Goal: Task Accomplishment & Management: Complete application form

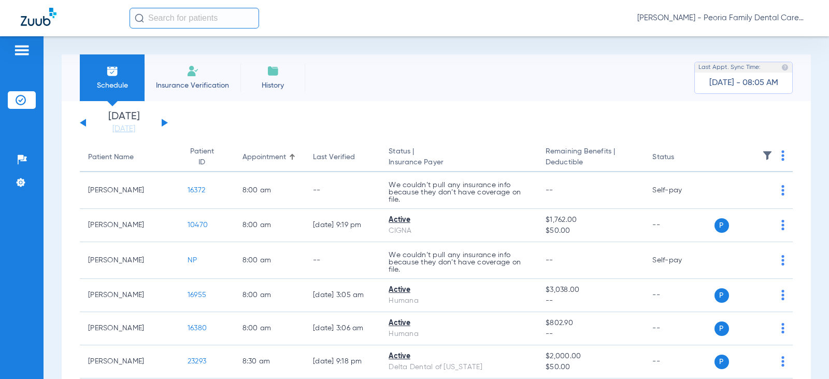
click at [203, 64] on li "Insurance Verification" at bounding box center [193, 77] width 96 height 47
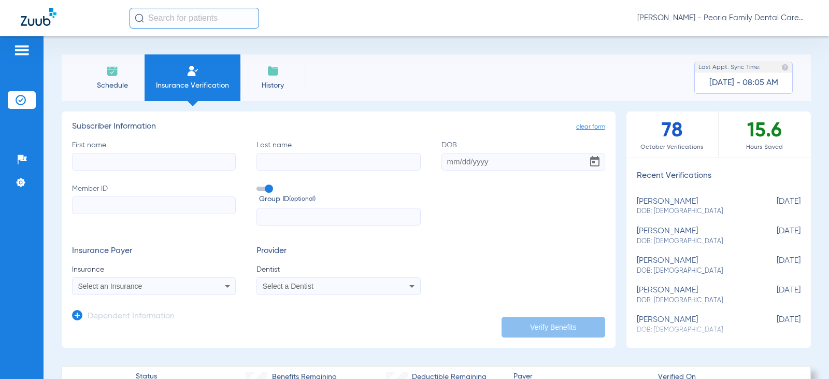
click at [170, 159] on input "First name" at bounding box center [154, 162] width 164 height 18
type input "[PERSON_NAME]"
click at [284, 164] on input "Last name" at bounding box center [338, 162] width 164 height 18
type input "[PERSON_NAME]"
click at [446, 156] on input "DOB" at bounding box center [523, 162] width 164 height 18
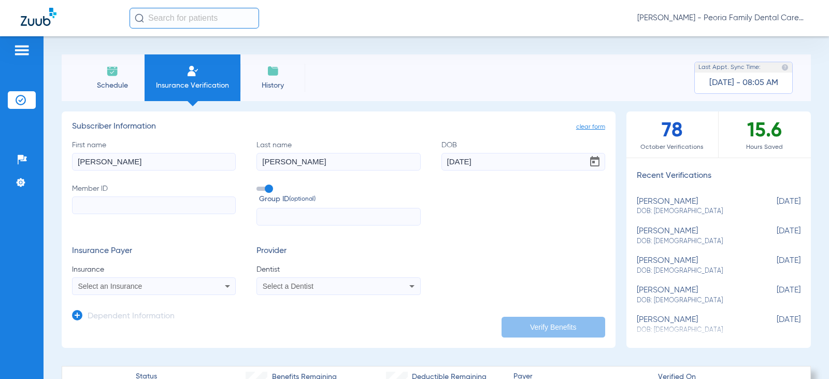
type input "[DATE]"
click at [149, 202] on input "Member ID" at bounding box center [154, 205] width 164 height 18
type input "U91939119"
click at [280, 217] on input "text" at bounding box center [338, 217] width 164 height 18
type input "2490738"
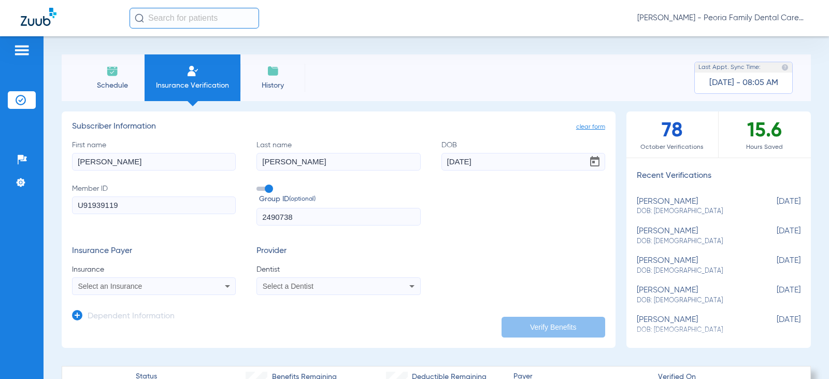
click at [176, 285] on div "Select an Insurance" at bounding box center [139, 285] width 122 height 7
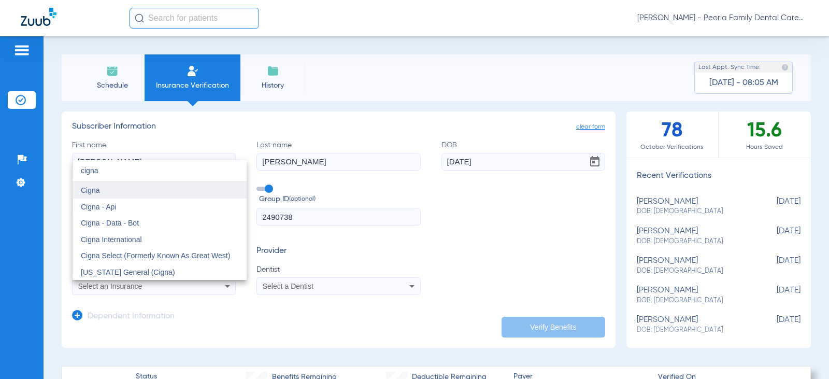
type input "cigna"
click at [93, 188] on span "Cigna" at bounding box center [90, 190] width 19 height 8
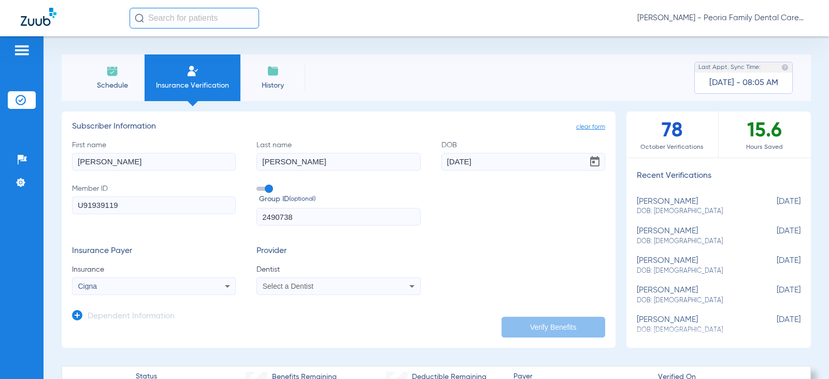
click at [309, 284] on span "Select a Dentist" at bounding box center [288, 286] width 51 height 8
type input "bela"
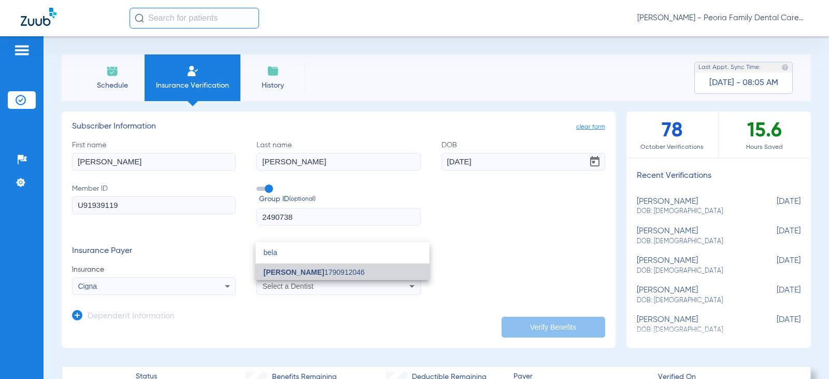
click at [348, 275] on mat-option "[PERSON_NAME] 1790912046" at bounding box center [342, 272] width 174 height 17
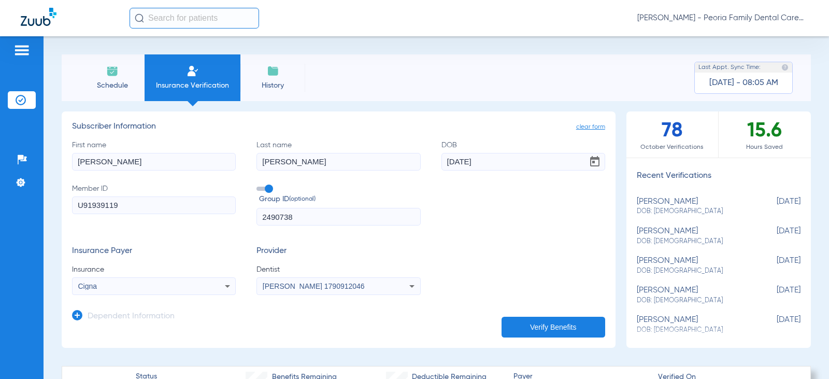
click at [517, 268] on div "Insurance Payer Insurance Cigna Provider Dentist [PERSON_NAME] 1790912046" at bounding box center [338, 270] width 533 height 49
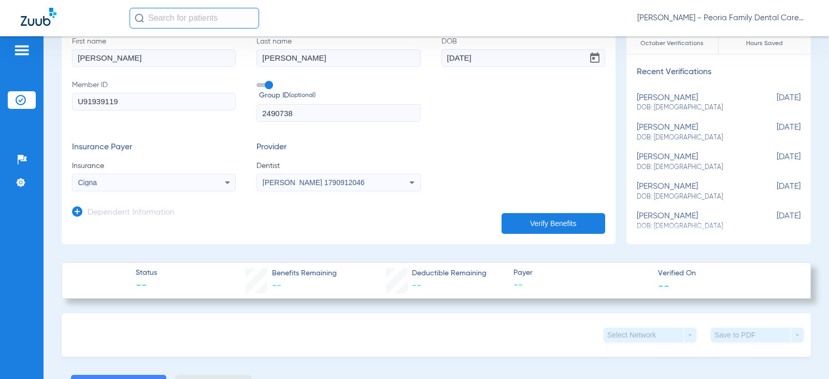
click at [523, 221] on button "Verify Benefits" at bounding box center [554, 223] width 104 height 21
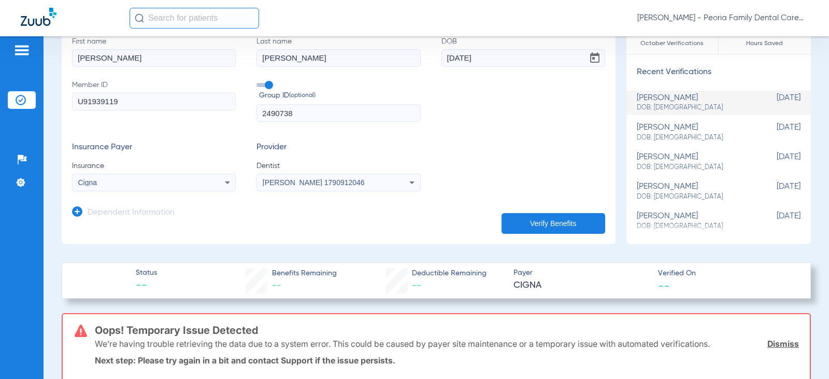
click at [770, 344] on link "Dismiss" at bounding box center [783, 343] width 32 height 10
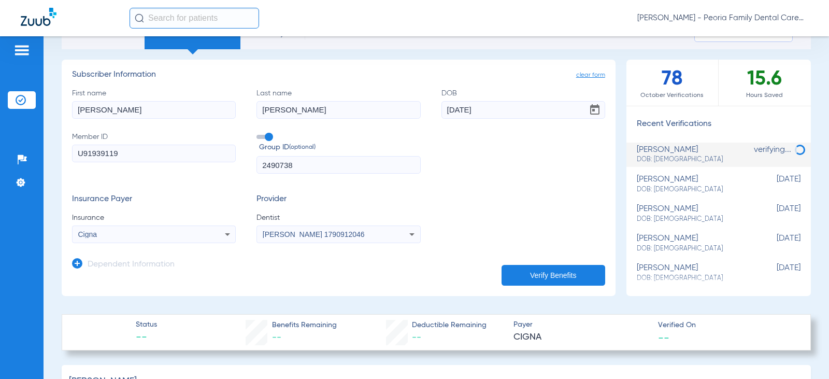
scroll to position [0, 0]
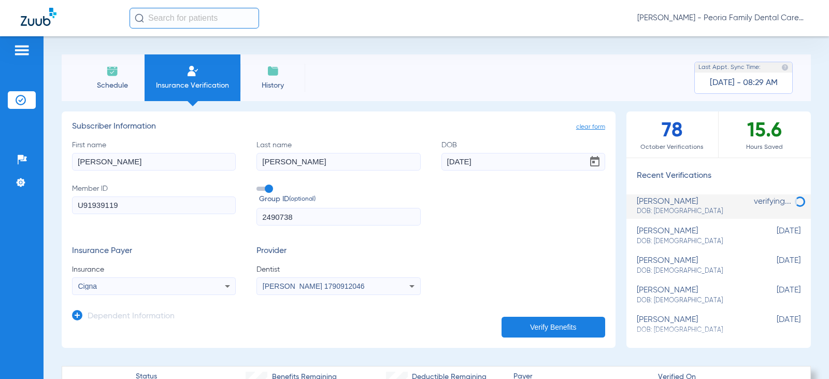
click at [541, 322] on button "Verify Benefits" at bounding box center [554, 327] width 104 height 21
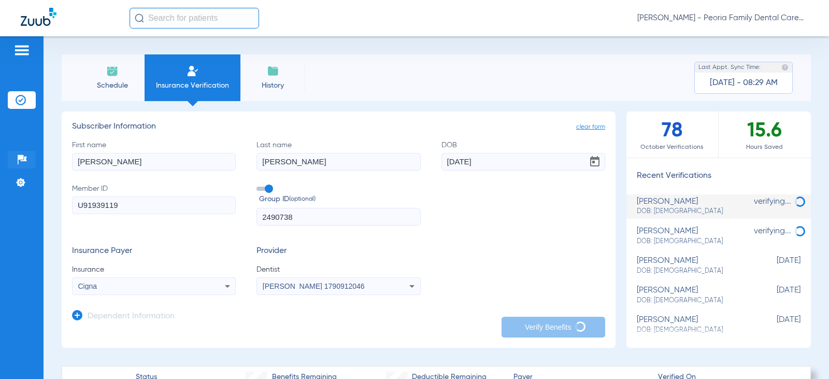
drag, startPoint x: 129, startPoint y: 164, endPoint x: 31, endPoint y: 162, distance: 98.5
click at [33, 162] on div "Patients Insurance Verification Setup Help Center Settings Schedule Insurance V…" at bounding box center [414, 225] width 829 height 379
drag, startPoint x: 355, startPoint y: 161, endPoint x: 36, endPoint y: 149, distance: 318.9
click at [49, 157] on div "Schedule Insurance Verification History Last Appt. Sync Time: [DATE] - 08:29 AM…" at bounding box center [436, 207] width 785 height 342
type input "[PERSON_NAME]"
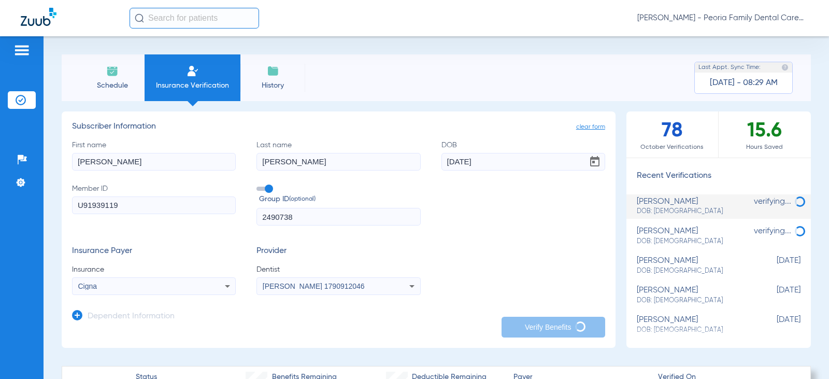
drag, startPoint x: 450, startPoint y: 161, endPoint x: 320, endPoint y: 144, distance: 131.2
click at [368, 155] on div "First name [PERSON_NAME] Last name [PERSON_NAME] [DEMOGRAPHIC_DATA] Member ID U…" at bounding box center [338, 183] width 533 height 86
type input "2"
type input "[DATE]"
click at [462, 240] on form "First name [PERSON_NAME] Last name [PERSON_NAME] [DEMOGRAPHIC_DATA] Member ID U…" at bounding box center [338, 217] width 533 height 155
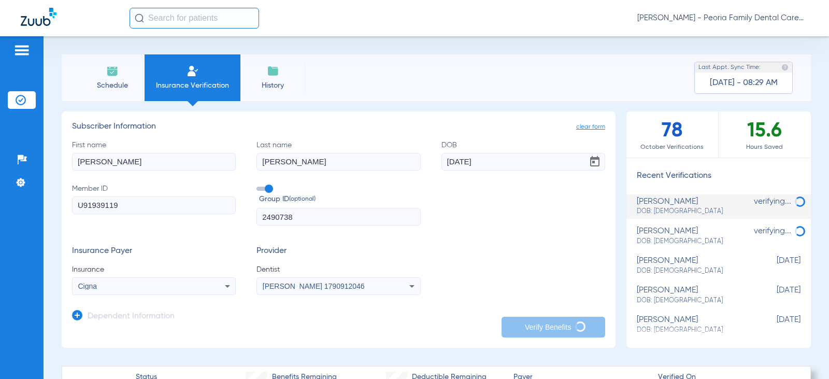
click at [81, 318] on icon at bounding box center [77, 315] width 10 height 10
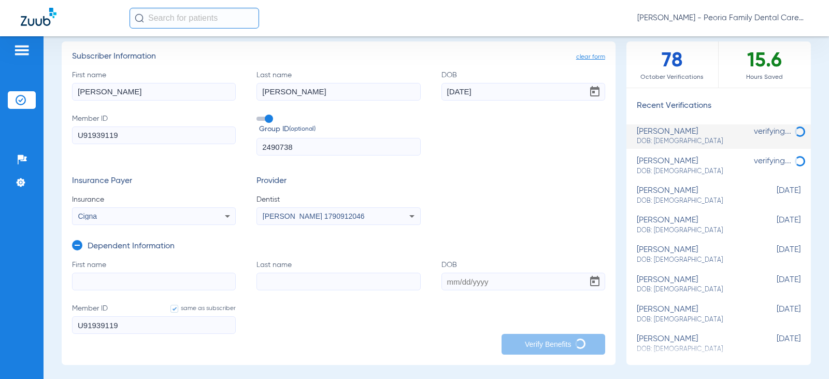
scroll to position [155, 0]
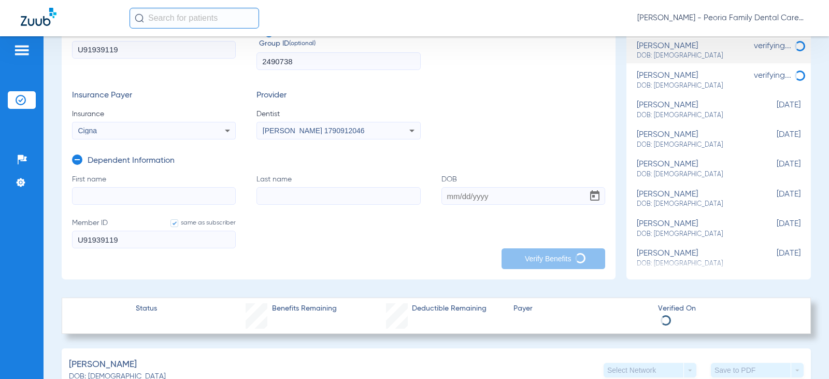
click at [115, 193] on input "First name" at bounding box center [154, 196] width 164 height 18
type input "[PERSON_NAME]"
click at [304, 191] on input "Last name" at bounding box center [338, 196] width 164 height 18
type input "[PERSON_NAME]"
click at [447, 198] on input "DOB" at bounding box center [523, 196] width 164 height 18
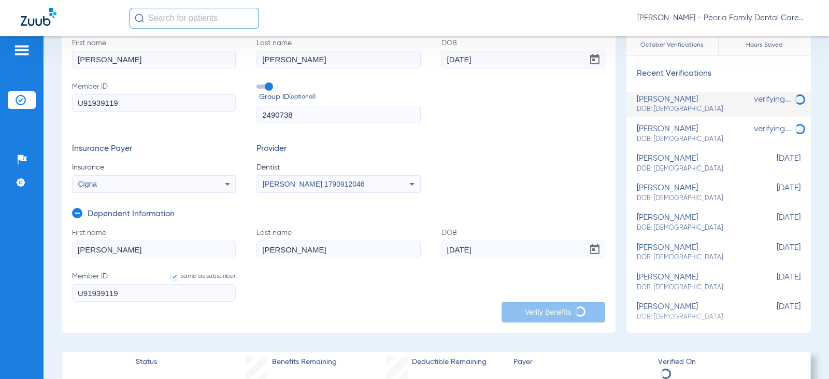
scroll to position [207, 0]
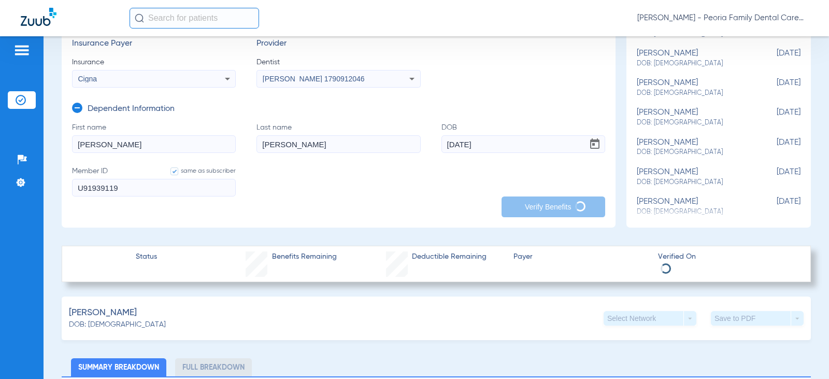
type input "[DATE]"
type input "[PERSON_NAME]"
type input "[DATE]"
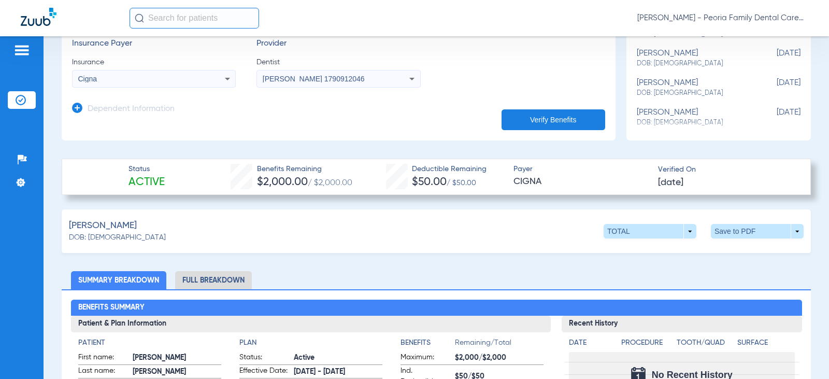
scroll to position [414, 0]
